Goal: Information Seeking & Learning: Learn about a topic

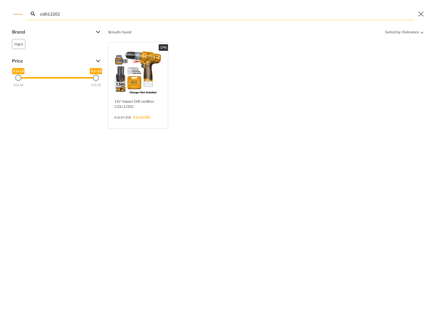
click at [136, 123] on link "View more →" at bounding box center [139, 123] width 48 height 0
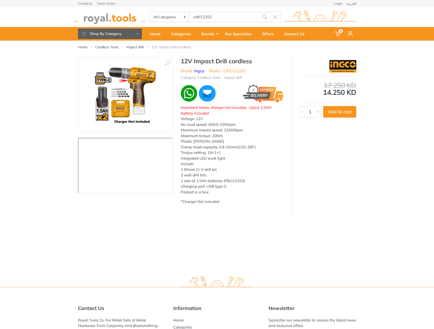
click at [186, 63] on h1 "12V Impact Drill cordless" at bounding box center [232, 61] width 103 height 7
drag, startPoint x: 186, startPoint y: 63, endPoint x: 247, endPoint y: 61, distance: 60.7
click at [247, 61] on h1 "12V Impact Drill cordless" at bounding box center [232, 61] width 103 height 7
copy h1 "12V Impact Drill cordless"
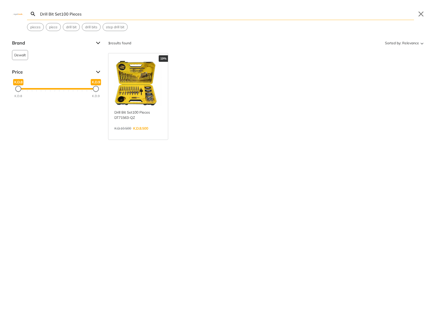
click at [162, 13] on input "Drill Bit Set100 Pieces" at bounding box center [226, 14] width 375 height 12
paste input "750w Reciprocating Saw"
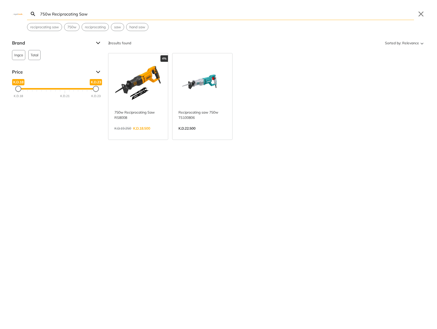
type input "750w Reciprocating Saw"
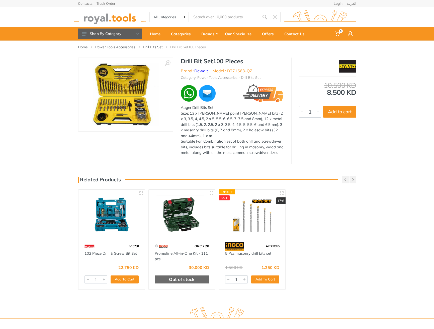
click at [185, 57] on div "Home Power Tools Accessories Drill Bits Set Drill Bit Set100 Pieces" at bounding box center [217, 49] width 286 height 17
click at [185, 62] on h1 "Drill Bit Set100 Pieces" at bounding box center [232, 61] width 103 height 7
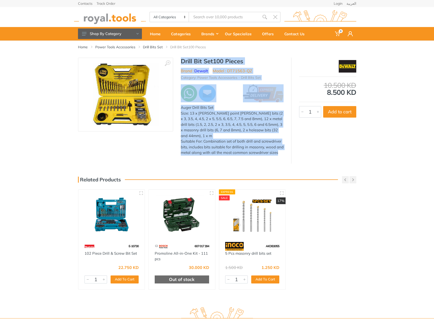
drag, startPoint x: 185, startPoint y: 62, endPoint x: 276, endPoint y: 146, distance: 123.1
click at [276, 146] on div "Drill Bit Set100 Pieces Brand : Dewalt Model : DT71563-QZ Category: Power Tools…" at bounding box center [232, 108] width 118 height 101
copy div "Drill Bit Set100 Pieces Brand : Dewalt Model : DT71563-QZ Category: Power Tools…"
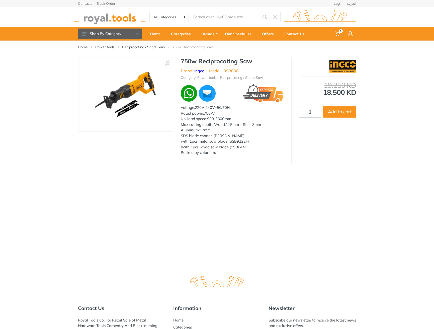
click at [190, 62] on h1 "750w Reciprocating Saw" at bounding box center [232, 61] width 103 height 7
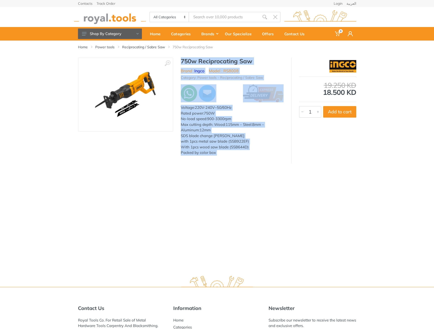
drag, startPoint x: 190, startPoint y: 62, endPoint x: 228, endPoint y: 155, distance: 100.6
click at [228, 155] on div "750w Reciprocating Saw Brand : Ingco Model : RS8008 Category: Power tools - Rec…" at bounding box center [232, 108] width 118 height 101
copy div "750w Reciprocating Saw Brand : Ingco Model : RS8008 Category: Power tools - Rec…"
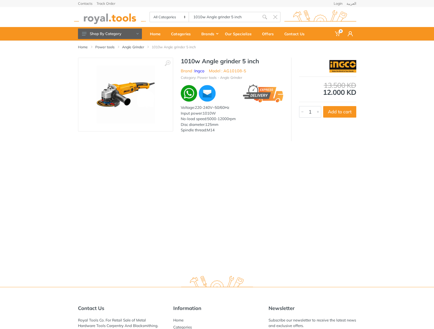
click at [117, 19] on img at bounding box center [110, 17] width 72 height 14
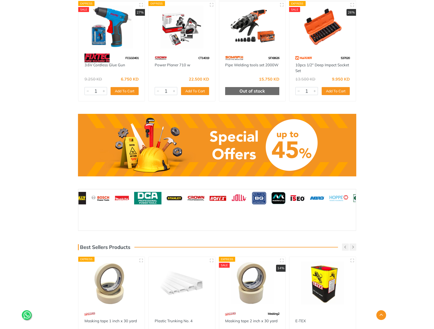
scroll to position [383, 0]
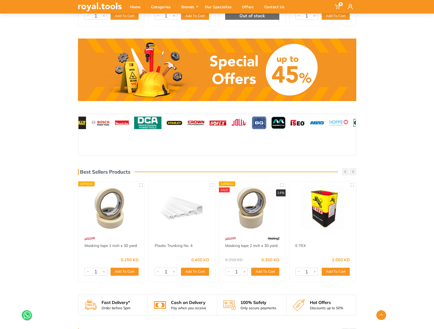
click at [188, 90] on link at bounding box center [217, 70] width 278 height 63
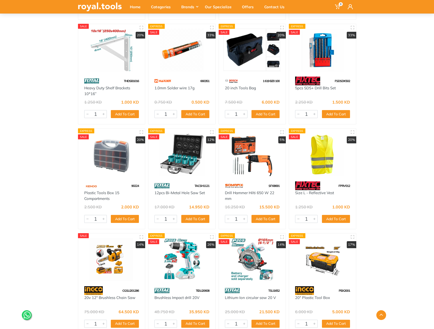
scroll to position [1684, 0]
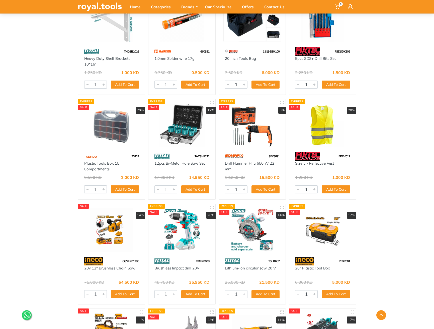
click at [177, 228] on img at bounding box center [182, 230] width 58 height 43
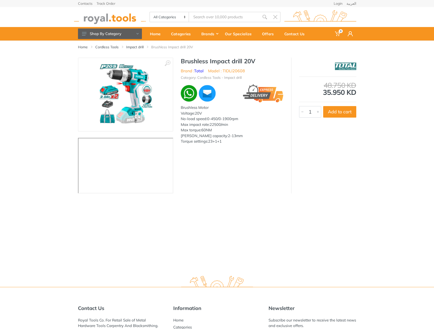
click at [187, 61] on h1 "Brushless Impact drill 20V" at bounding box center [232, 61] width 103 height 7
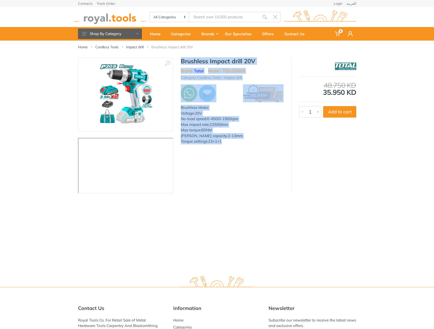
drag, startPoint x: 187, startPoint y: 61, endPoint x: 229, endPoint y: 143, distance: 92.6
click at [229, 143] on div "Brushless Impact drill 20V Brand : Total Model : TIDLI20608 Category: Cordless …" at bounding box center [232, 103] width 118 height 90
copy div "Brushless Impact drill 20V Brand : Total Model : TIDLI20608 Category: Cordless …"
click at [229, 148] on div "‹ › Brushless Impact drill 20V Brand : 6007" at bounding box center [217, 126] width 278 height 136
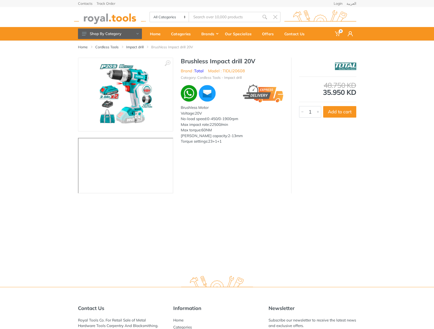
click at [192, 60] on h1 "Brushless Impact drill 20V" at bounding box center [232, 61] width 103 height 7
drag, startPoint x: 192, startPoint y: 60, endPoint x: 259, endPoint y: 62, distance: 67.2
click at [259, 62] on h1 "Brushless Impact drill 20V" at bounding box center [232, 61] width 103 height 7
copy div "Brushless Impact drill 20V"
click at [185, 62] on h1 "Brushless Impact drill 20V" at bounding box center [232, 61] width 103 height 7
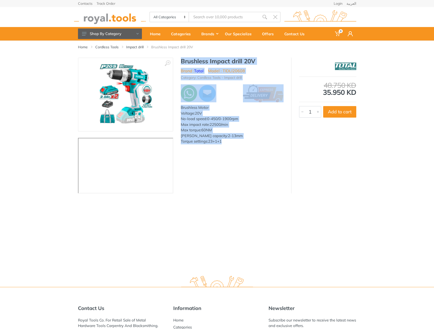
drag, startPoint x: 185, startPoint y: 62, endPoint x: 224, endPoint y: 142, distance: 89.4
click at [224, 142] on div "Brushless Impact drill 20V Brand : Total Model : TIDLI20608 Category: Cordless …" at bounding box center [232, 103] width 118 height 90
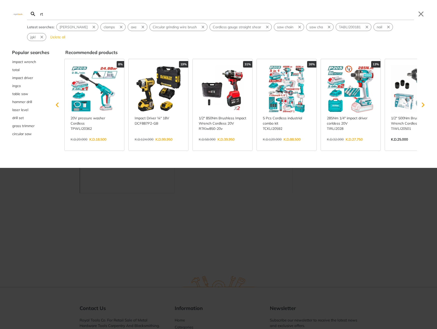
type input "rtk"
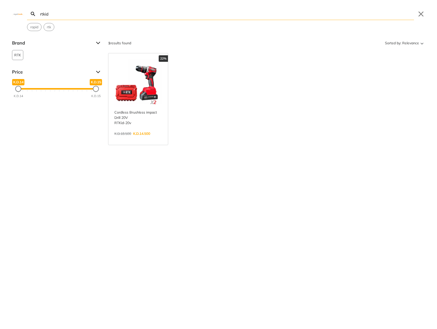
click at [68, 16] on input "rtkid" at bounding box center [226, 14] width 375 height 12
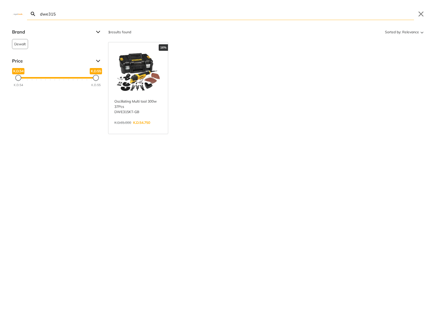
click at [148, 14] on input "dwe315" at bounding box center [226, 14] width 375 height 12
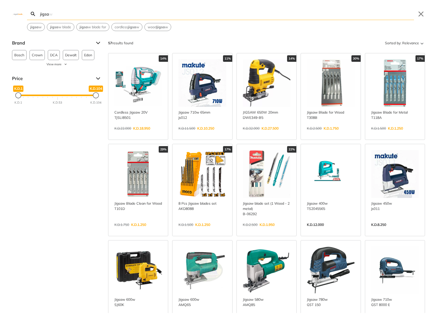
click at [89, 12] on input "jigsa" at bounding box center [226, 14] width 375 height 12
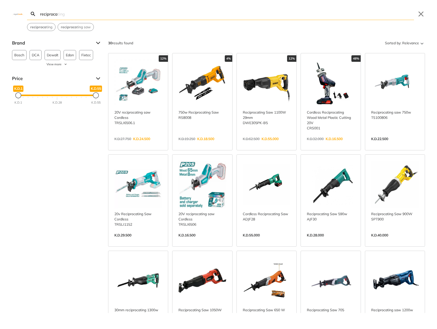
click at [73, 9] on input "reciproca" at bounding box center [226, 14] width 375 height 12
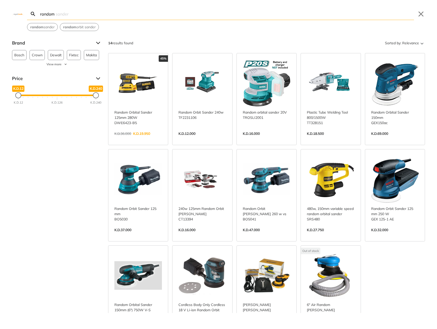
type input "random"
